Goal: Information Seeking & Learning: Understand process/instructions

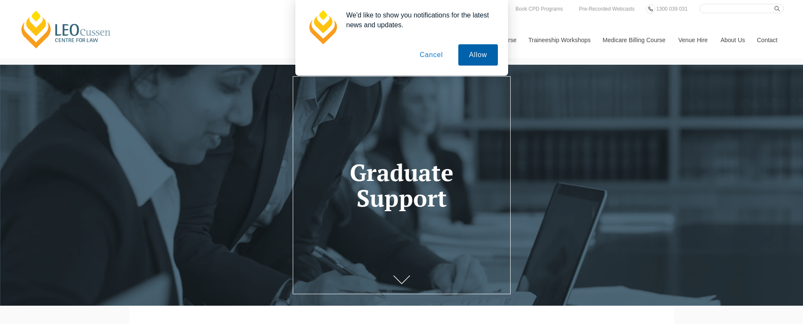
click at [482, 59] on button "Allow" at bounding box center [477, 54] width 39 height 21
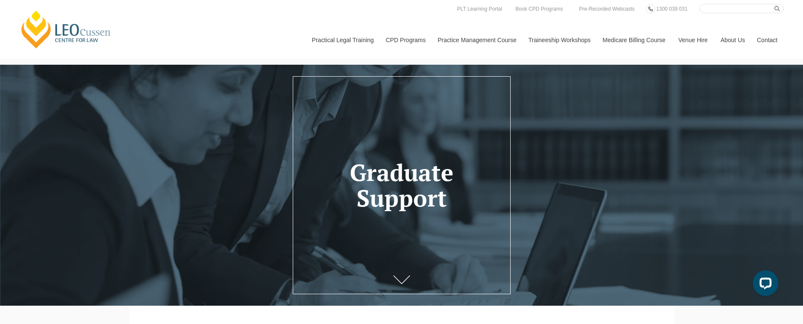
drag, startPoint x: 713, startPoint y: 9, endPoint x: 708, endPoint y: 14, distance: 6.6
click at [712, 11] on input "Search here" at bounding box center [741, 8] width 84 height 9
type input "placement arrangement"
click at [774, 4] on button "submit" at bounding box center [778, 8] width 9 height 9
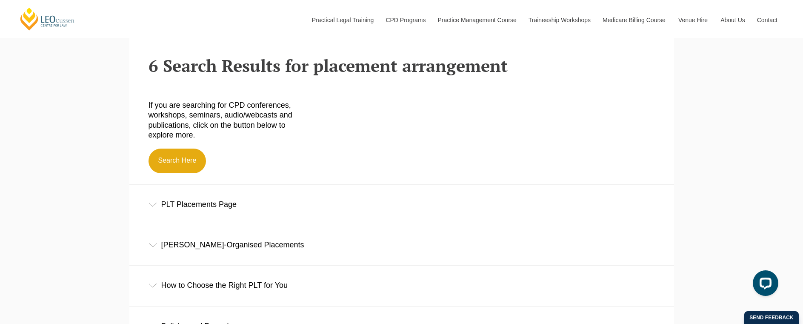
scroll to position [272, 0]
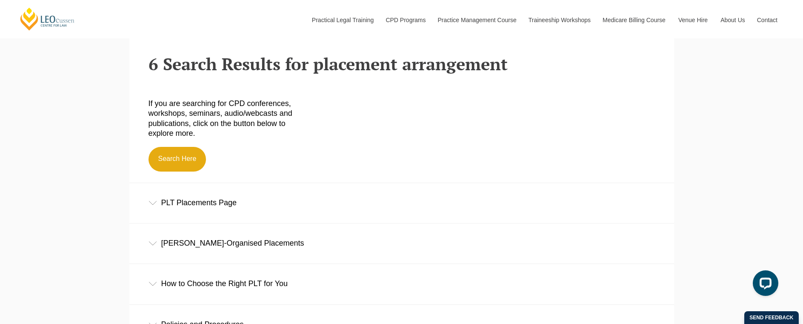
click at [197, 202] on div "PLT Placements Page" at bounding box center [401, 203] width 545 height 40
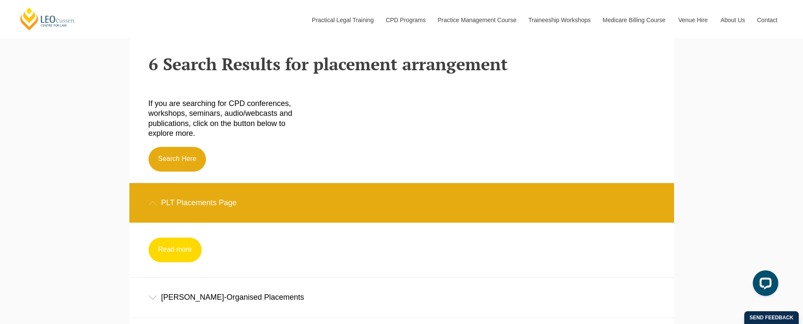
click at [172, 246] on link "Read more" at bounding box center [174, 249] width 53 height 25
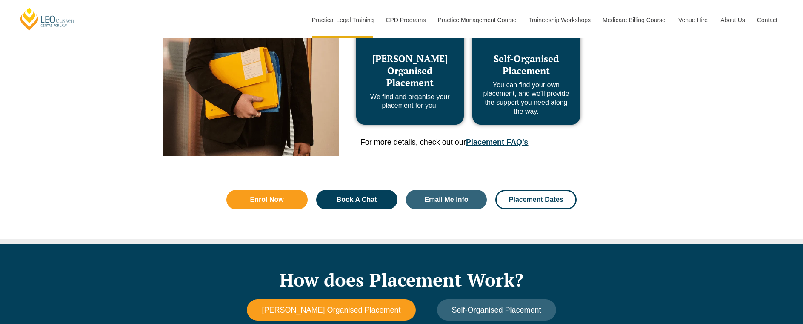
click at [510, 66] on span "Self-Organised Placement" at bounding box center [525, 64] width 65 height 24
click at [523, 58] on span "Self-Organised Placement" at bounding box center [525, 64] width 65 height 24
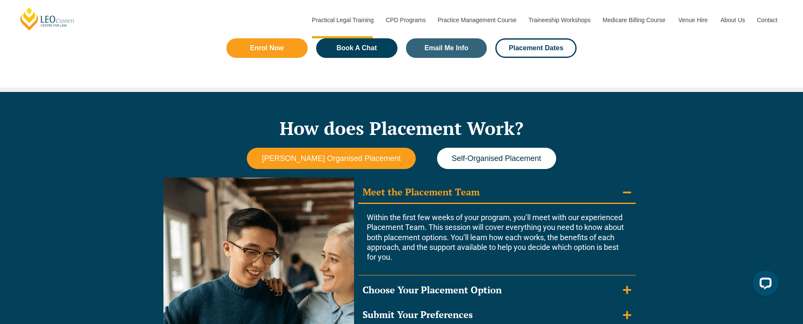
click at [525, 162] on span "Self-Organised Placement" at bounding box center [496, 158] width 89 height 9
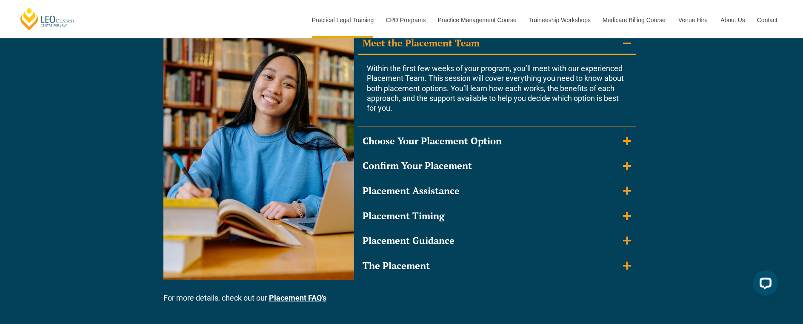
scroll to position [807, 0]
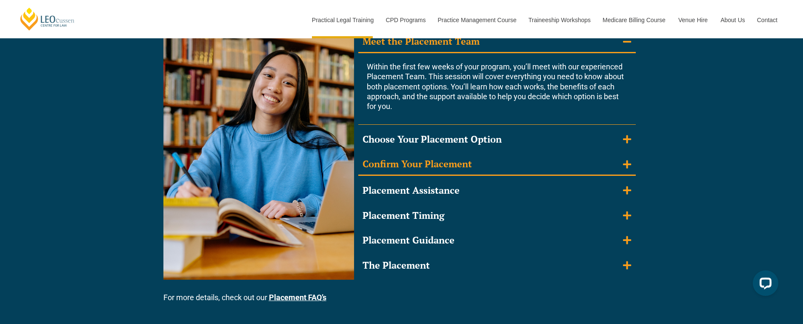
click at [445, 168] on div "Confirm Your Placement" at bounding box center [416, 164] width 109 height 12
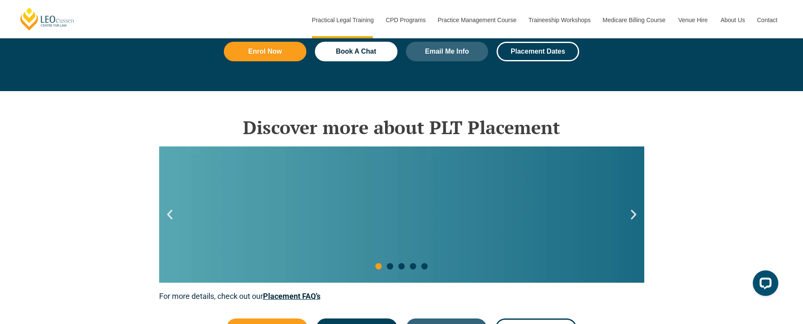
scroll to position [856, 0]
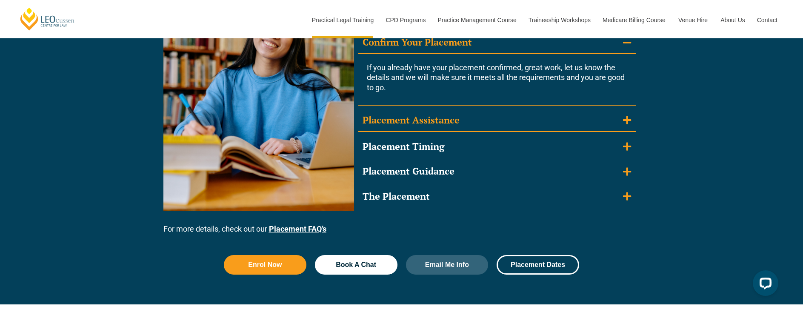
click at [419, 120] on div "Placement Assistance" at bounding box center [410, 120] width 97 height 12
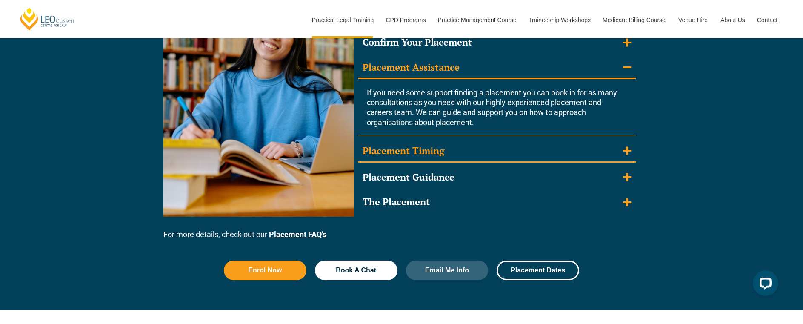
click at [431, 143] on summary "Placement Timing" at bounding box center [496, 151] width 277 height 22
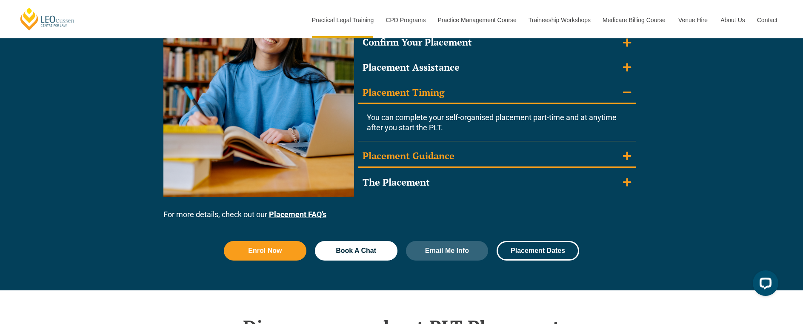
click at [435, 154] on div "Placement Guidance" at bounding box center [408, 156] width 92 height 12
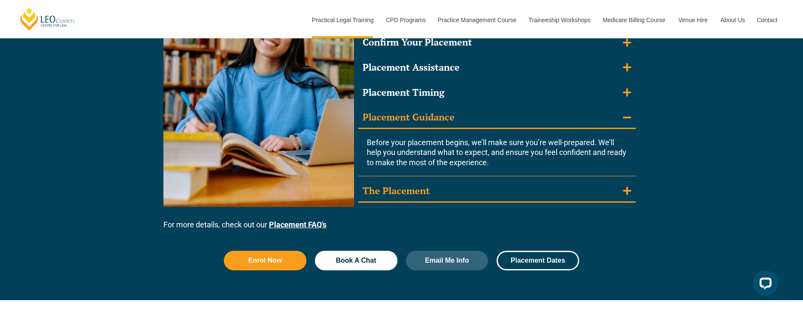
click at [411, 187] on div "The Placement" at bounding box center [395, 191] width 67 height 12
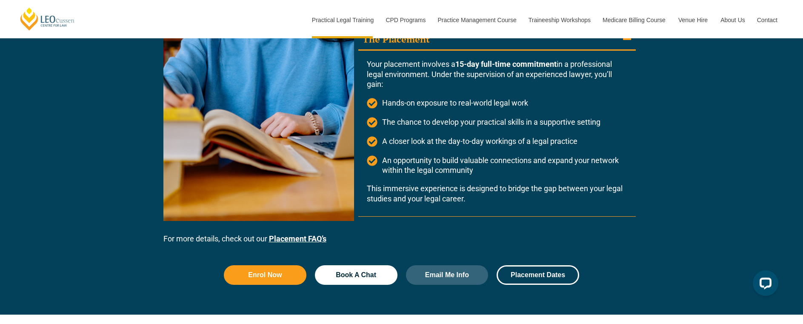
scroll to position [1004, 0]
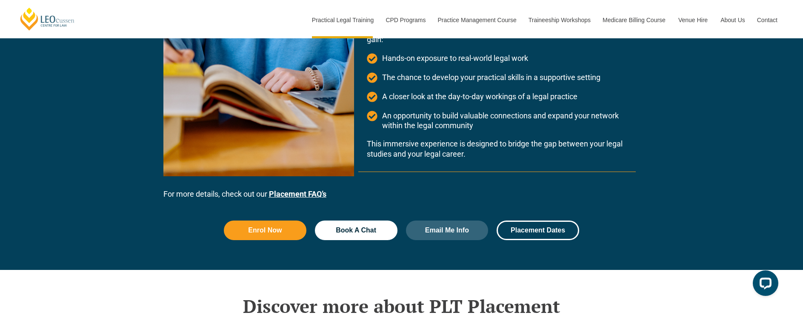
click at [310, 194] on link "Placement FAQ’s" at bounding box center [297, 193] width 57 height 9
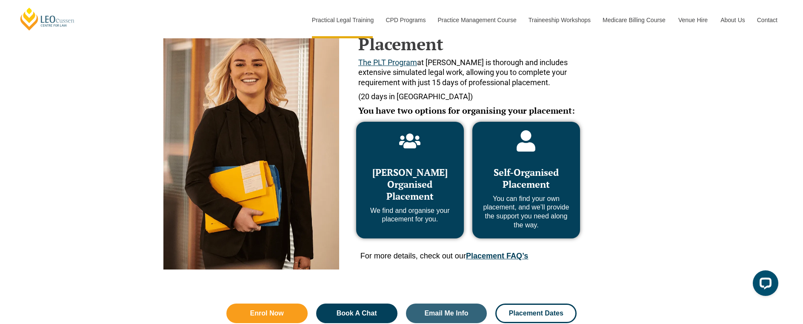
scroll to position [397, 0]
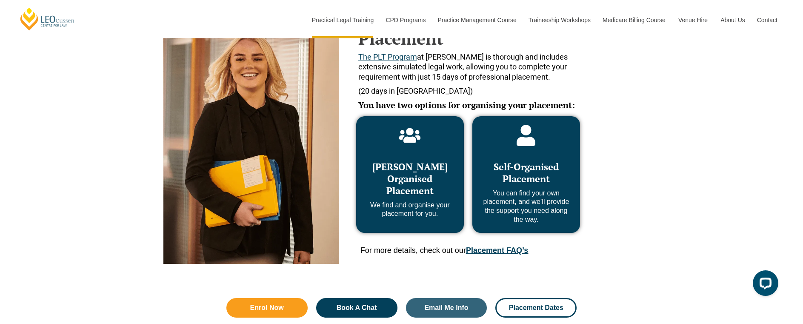
click at [508, 179] on span "Self-Organised Placement" at bounding box center [525, 172] width 65 height 24
click at [527, 177] on span "Self-Organised Placement" at bounding box center [525, 172] width 65 height 24
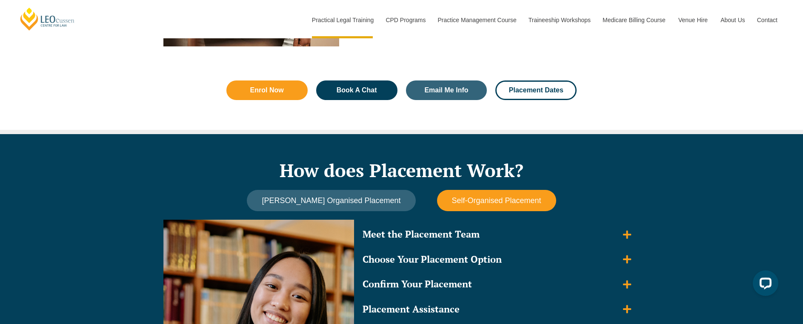
scroll to position [615, 0]
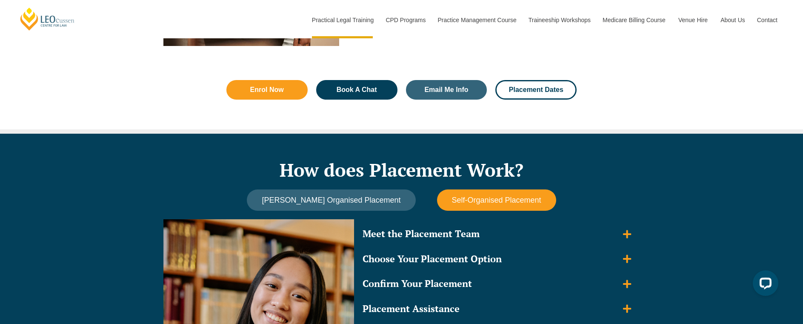
click at [473, 197] on span "Self-Organised Placement" at bounding box center [496, 200] width 89 height 9
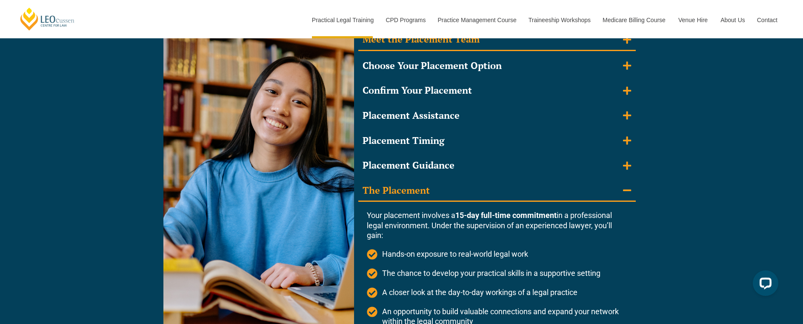
scroll to position [769, 0]
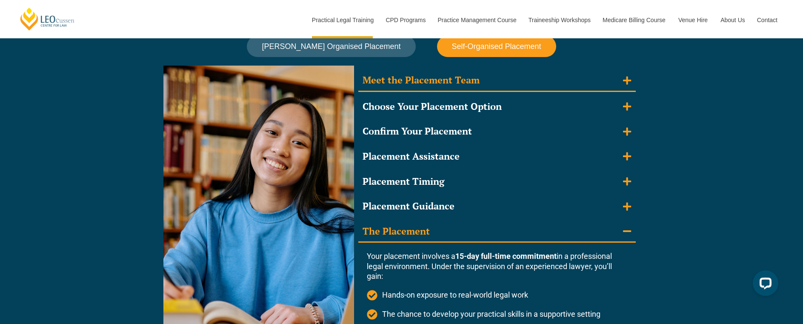
click at [443, 82] on div "Meet the Placement Team" at bounding box center [420, 80] width 117 height 12
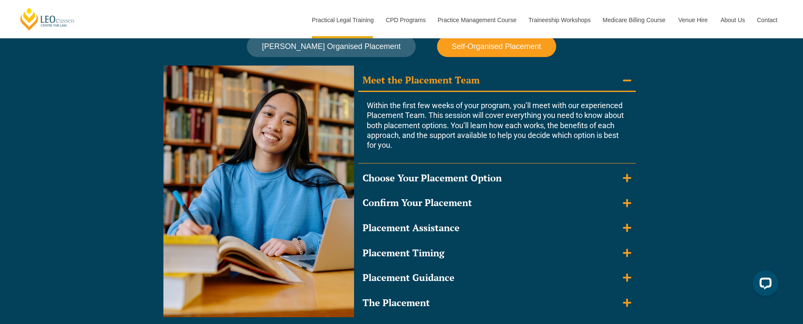
drag, startPoint x: 399, startPoint y: 144, endPoint x: 388, endPoint y: 87, distance: 57.6
click at [388, 87] on details "Meet the Placement Team Within the first few weeks of your program, you’ll meet…" at bounding box center [496, 117] width 277 height 94
click at [465, 141] on p "Within the first few weeks of your program, you’ll meet with our experienced Pl…" at bounding box center [497, 125] width 260 height 50
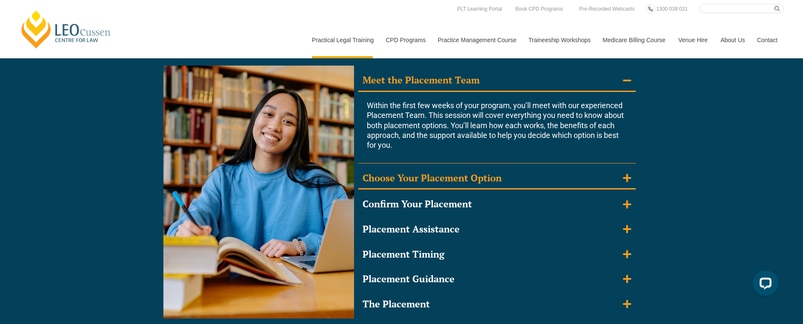
click at [500, 174] on div "Choose Your Placement Option" at bounding box center [431, 178] width 139 height 12
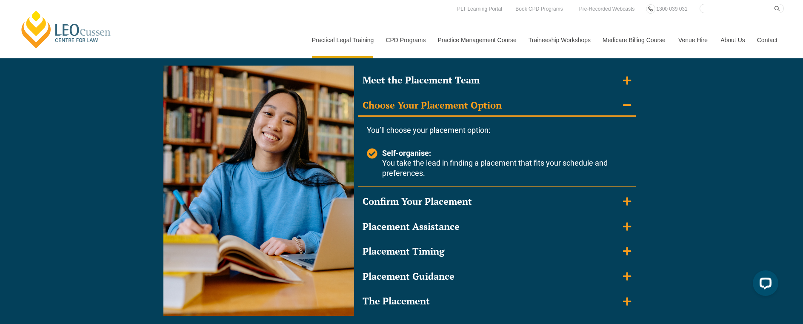
click at [412, 176] on span "Self-organise: You take the lead in finding a placement that fits your schedule…" at bounding box center [503, 163] width 247 height 30
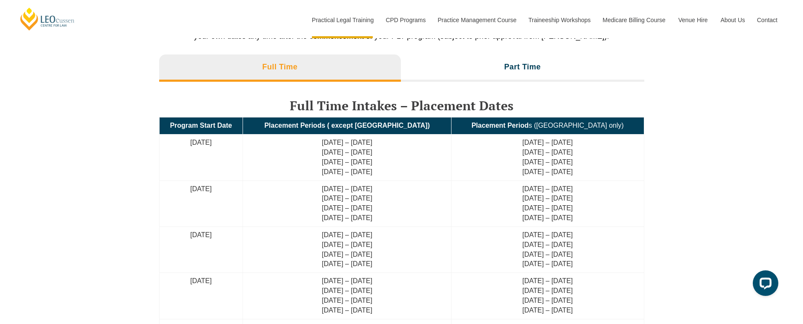
scroll to position [1908, 0]
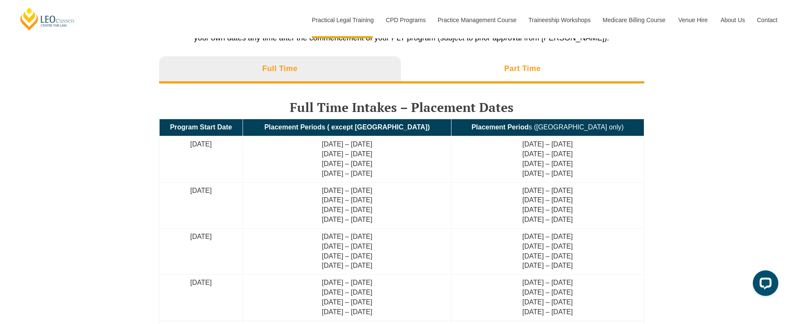
click at [548, 66] on li "Part Time" at bounding box center [522, 69] width 243 height 27
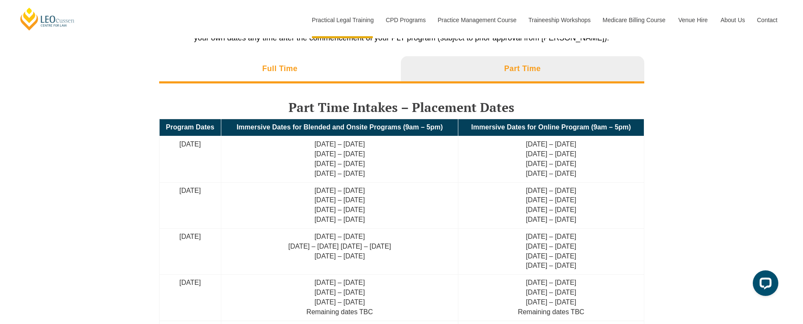
click at [316, 66] on li "Full Time" at bounding box center [280, 69] width 242 height 27
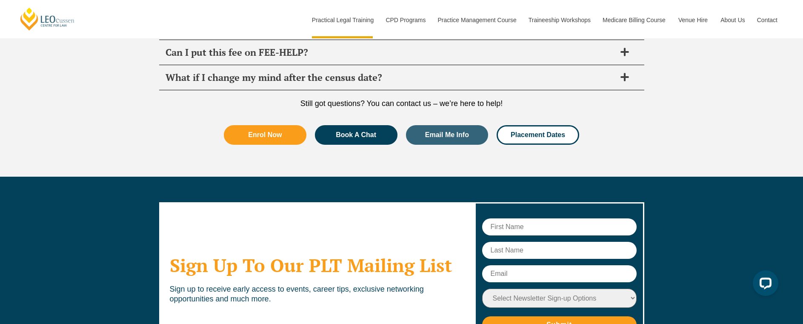
scroll to position [3165, 0]
